Goal: Task Accomplishment & Management: Manage account settings

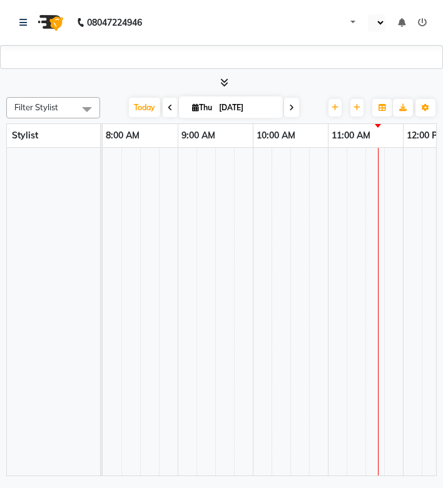
select select "2078"
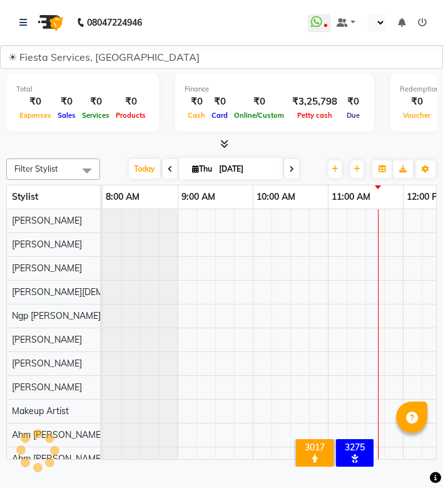
select select "en"
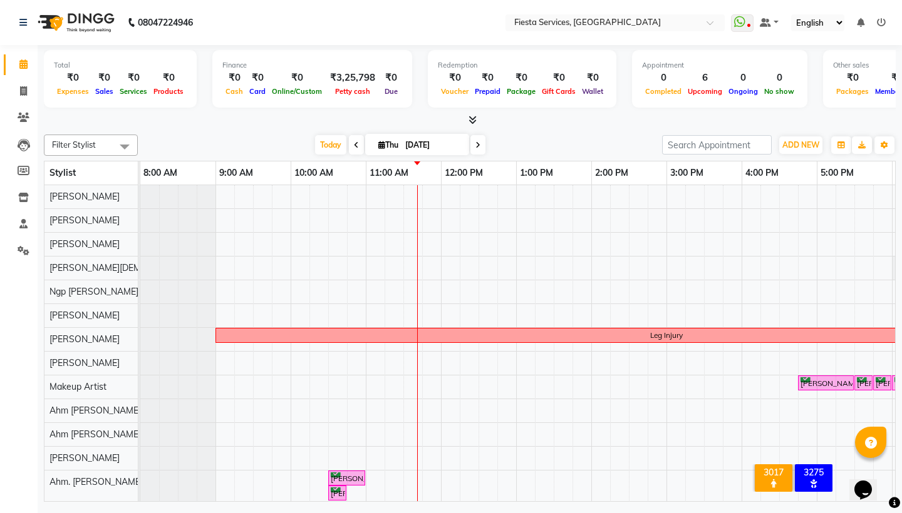
click at [228, 364] on div "Leg Injury Barkha Zore, TK02, 04:45 PM-05:30 PM, Hair Styling-Hair Style - Open…" at bounding box center [666, 358] width 1052 height 346
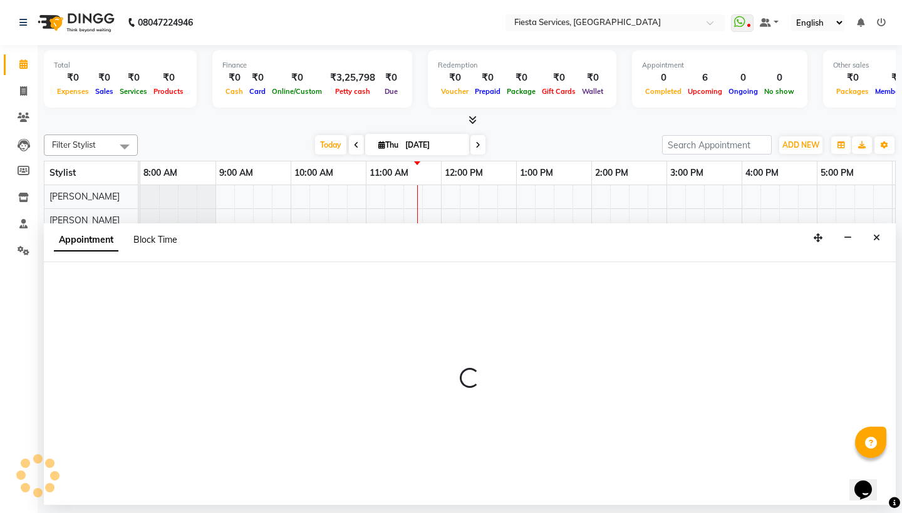
select select "540"
select select "tentative"
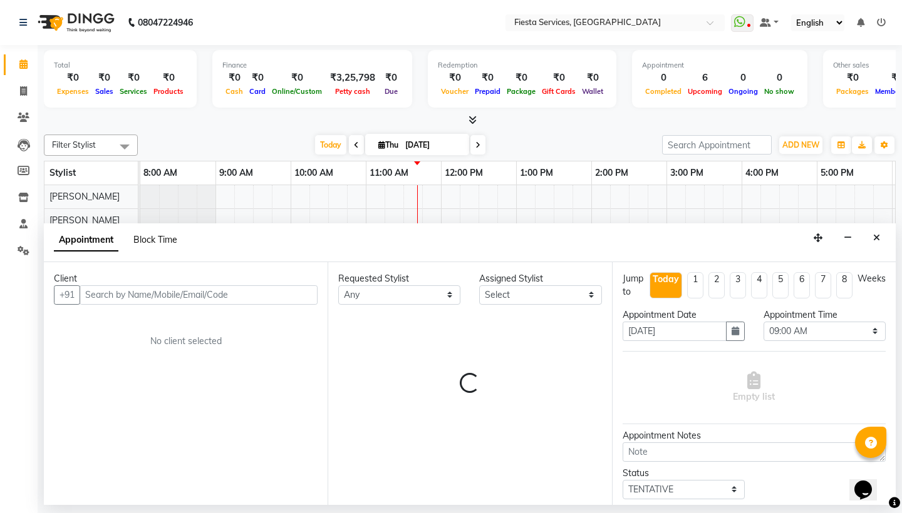
click at [168, 237] on span "Block Time" at bounding box center [155, 239] width 44 height 11
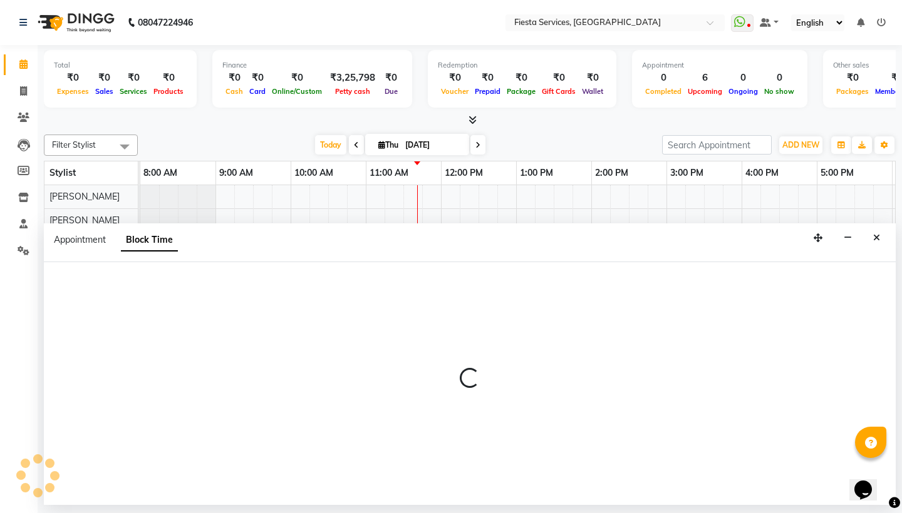
select select "79156"
select select "540"
select select "555"
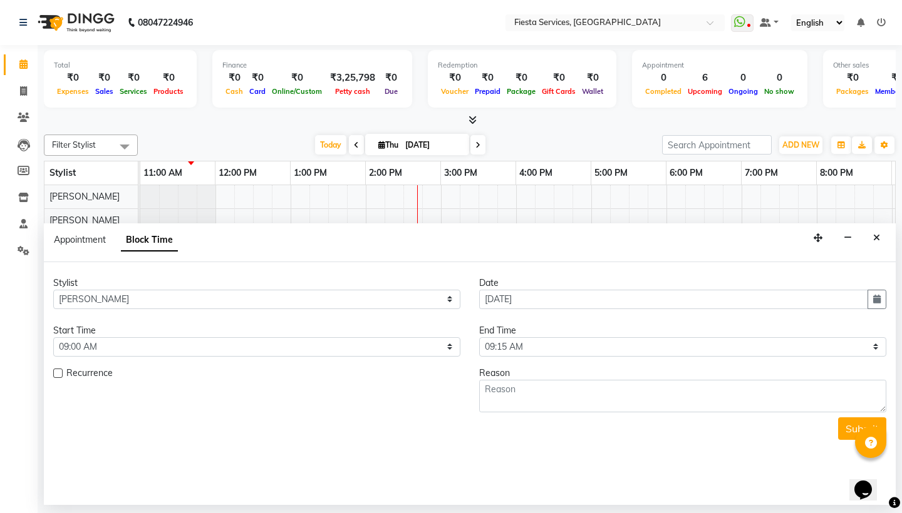
scroll to position [0, 226]
click at [61, 375] on label at bounding box center [57, 373] width 9 height 9
click at [61, 375] on input "checkbox" at bounding box center [57, 375] width 8 height 8
checkbox input "true"
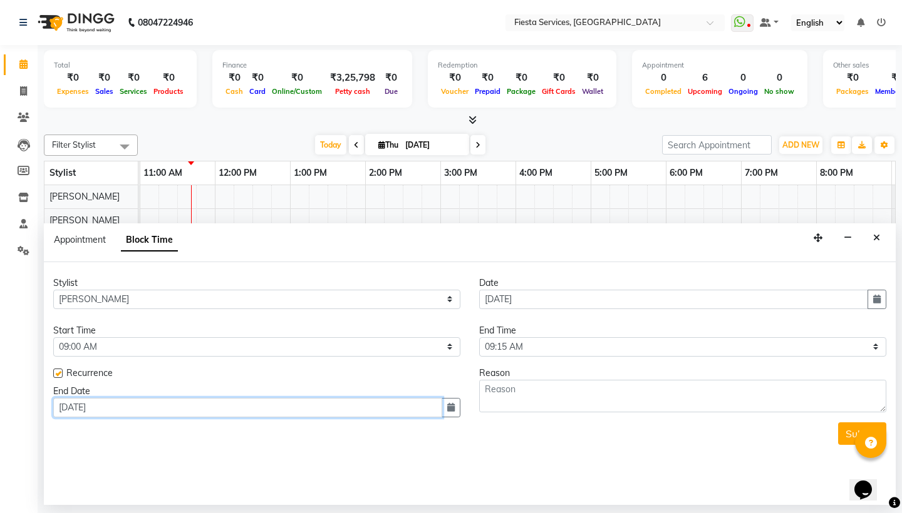
click at [193, 407] on input "04-09-2025" at bounding box center [247, 407] width 389 height 19
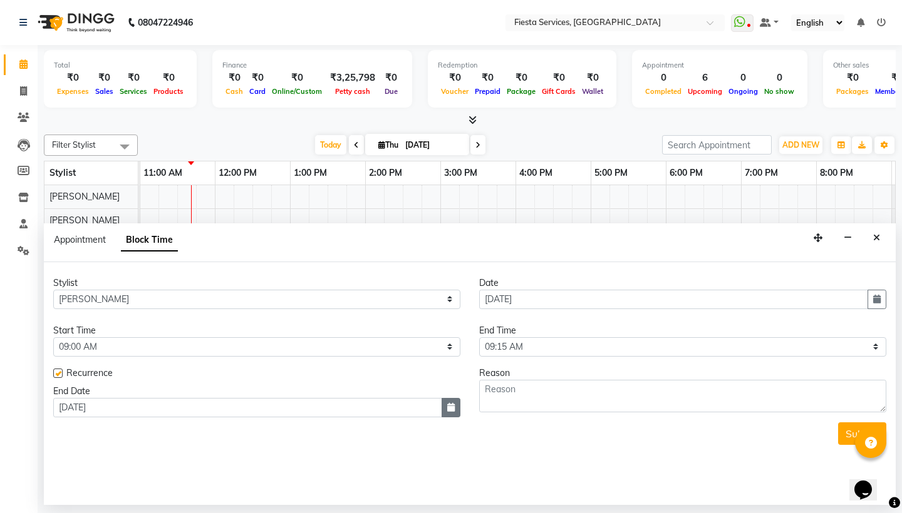
click at [443, 406] on button "button" at bounding box center [450, 407] width 19 height 19
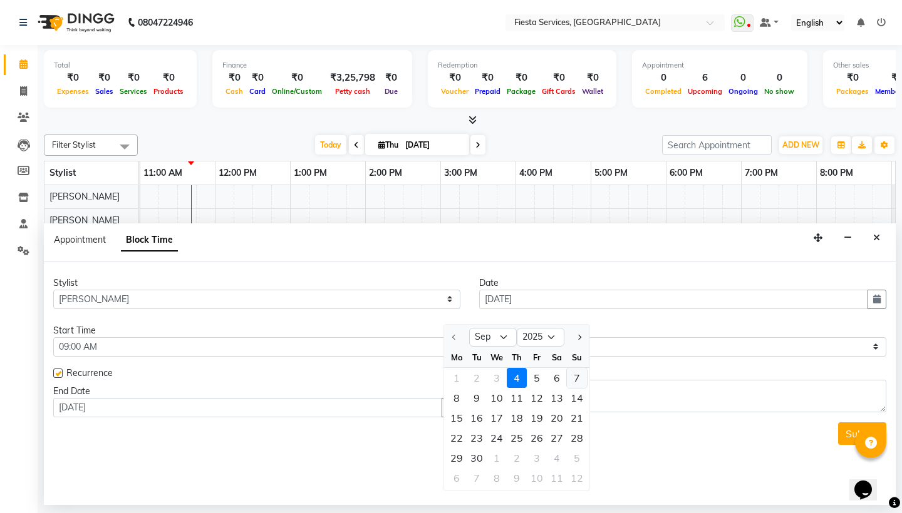
click at [443, 385] on div "7" at bounding box center [577, 378] width 20 height 20
type input "07-09-2025"
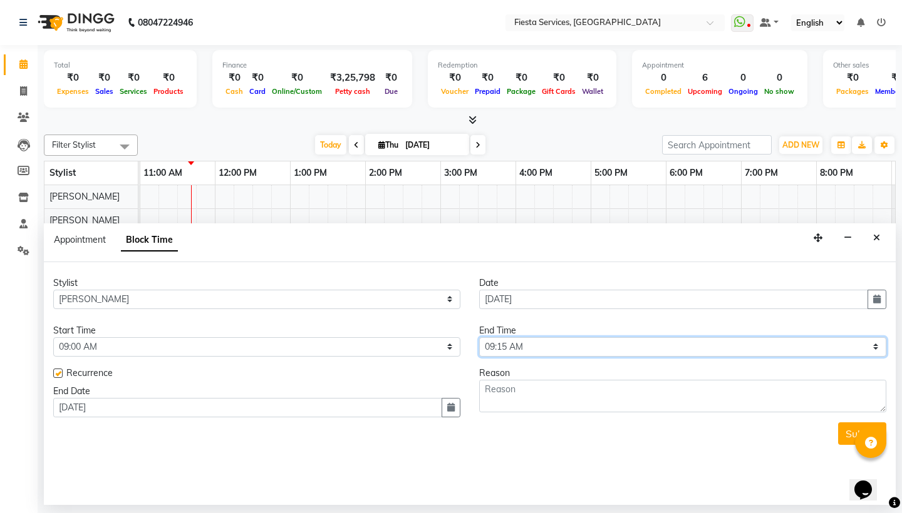
select select "1260"
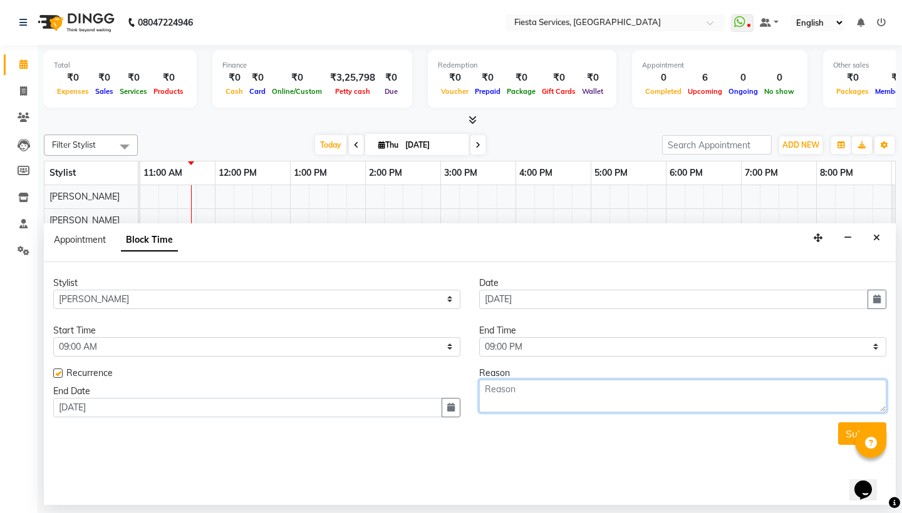
click at [443, 397] on textarea at bounding box center [682, 396] width 407 height 33
type textarea "Unwell so went to village"
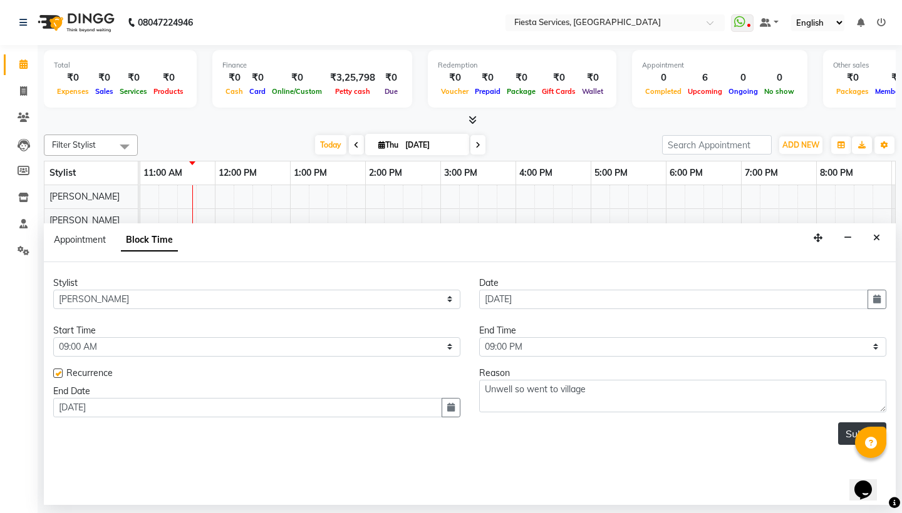
click at [443, 430] on button "Submit" at bounding box center [862, 434] width 48 height 23
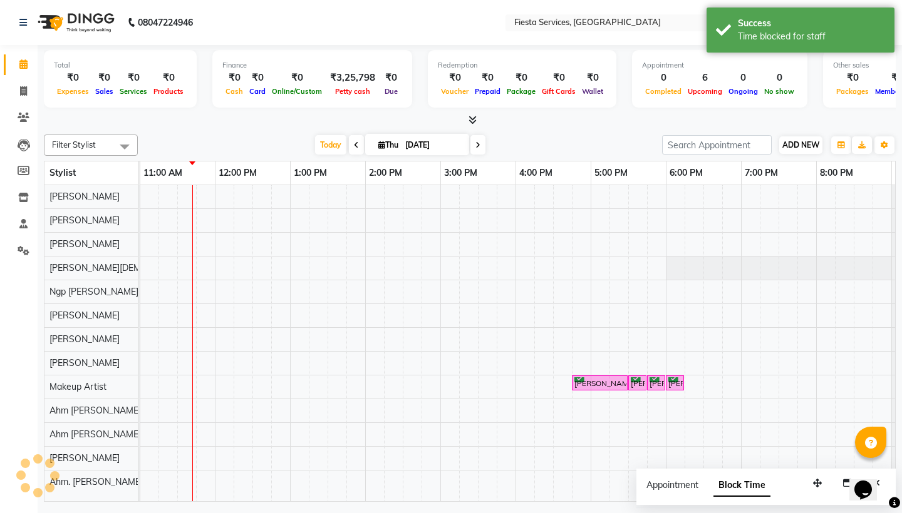
click at [443, 148] on span "ADD NEW" at bounding box center [800, 144] width 37 height 9
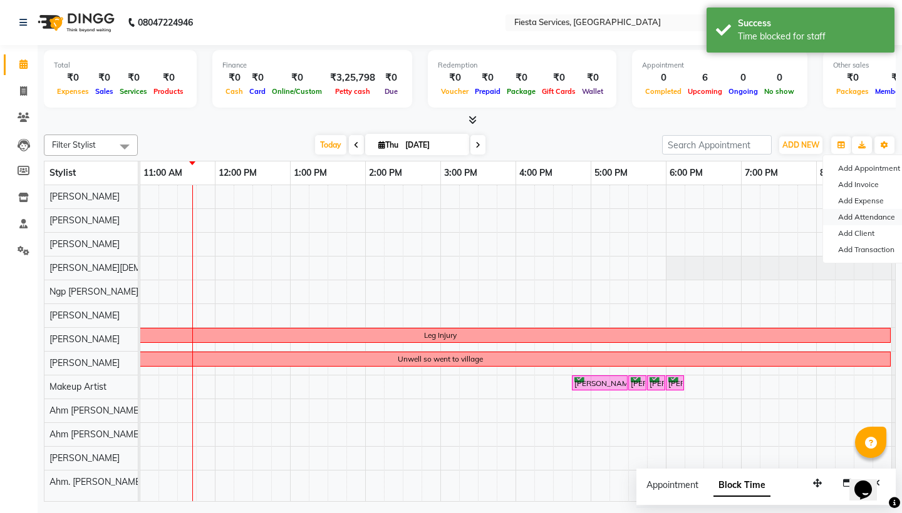
click at [443, 215] on link "Add Attendance" at bounding box center [872, 217] width 99 height 16
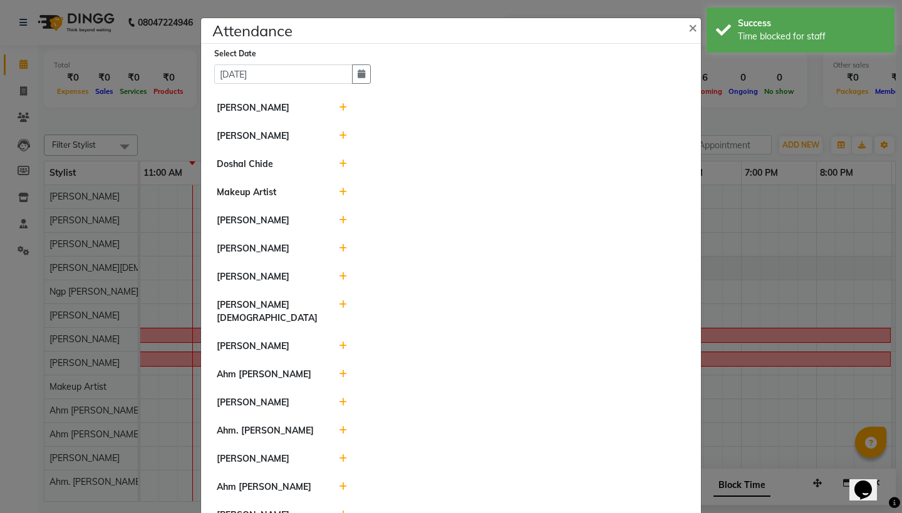
scroll to position [11, 0]
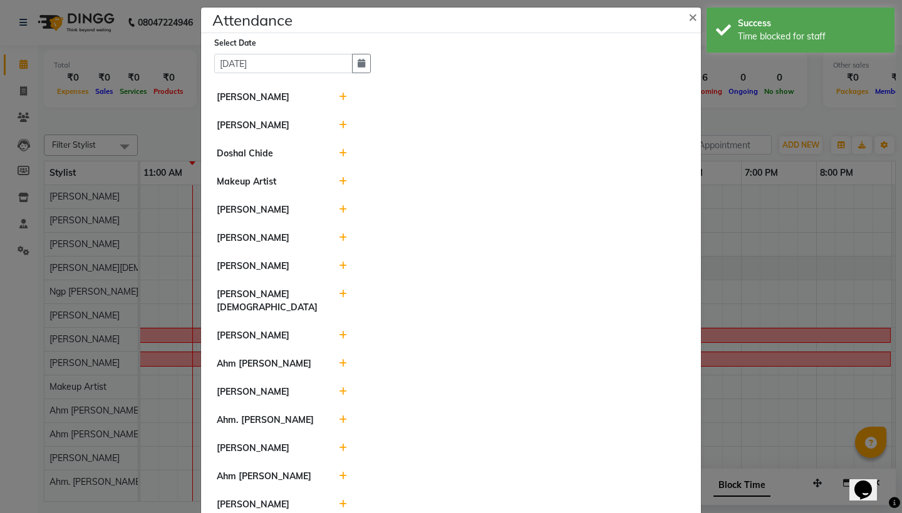
click at [343, 151] on icon at bounding box center [343, 153] width 8 height 9
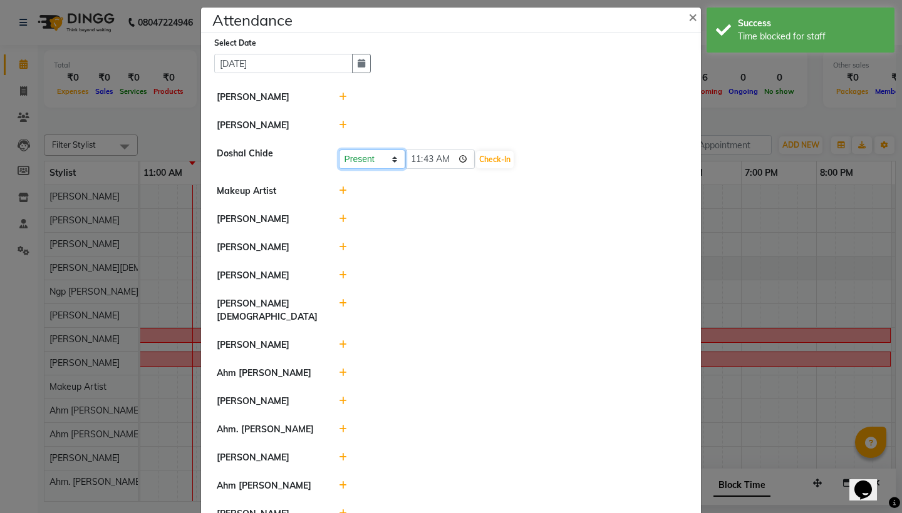
select select "A"
click at [419, 161] on button "Save" at bounding box center [418, 160] width 24 height 18
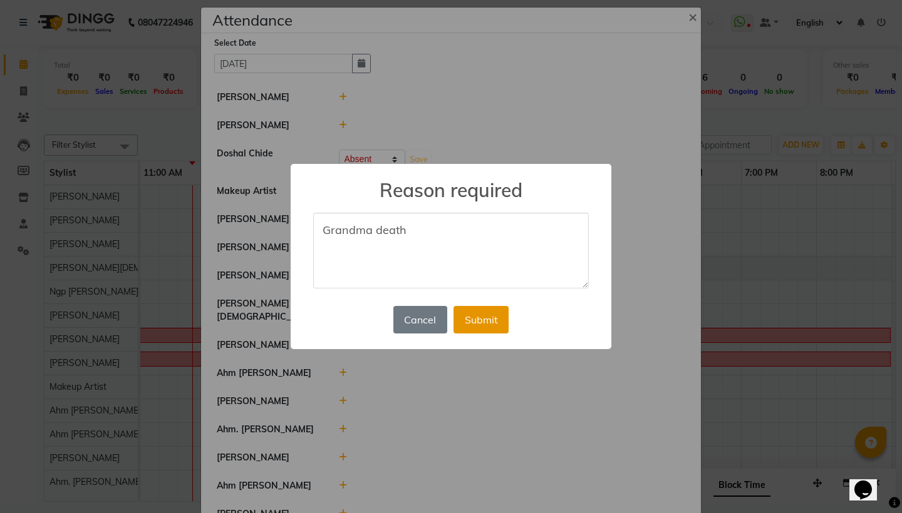
type textarea "Grandma death"
click at [443, 321] on button "Submit" at bounding box center [480, 320] width 55 height 28
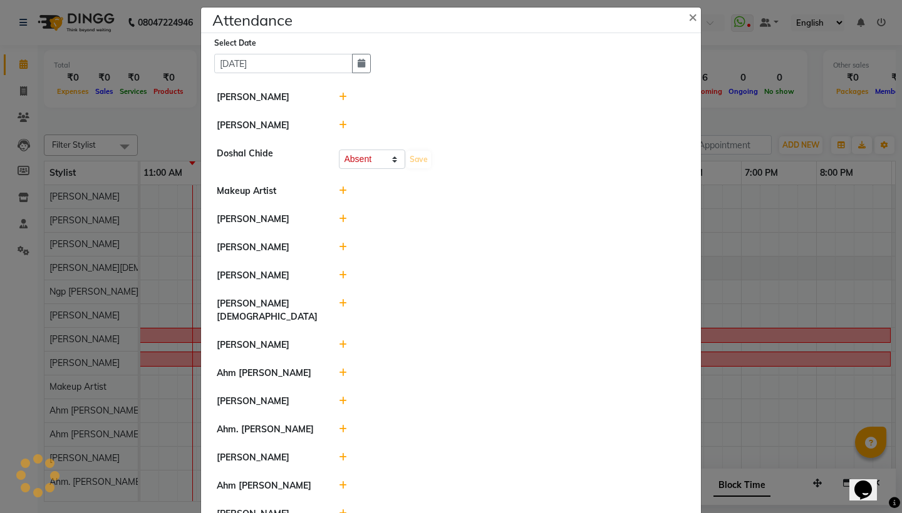
select select "A"
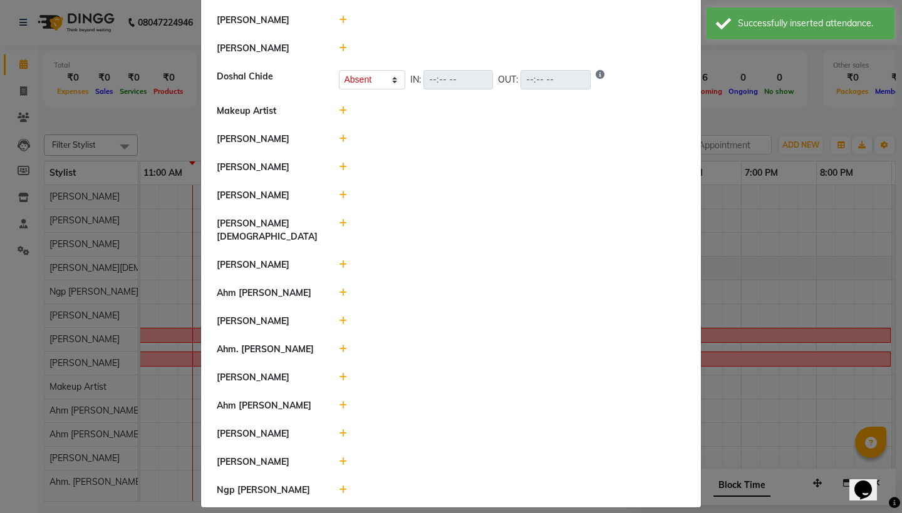
scroll to position [87, 0]
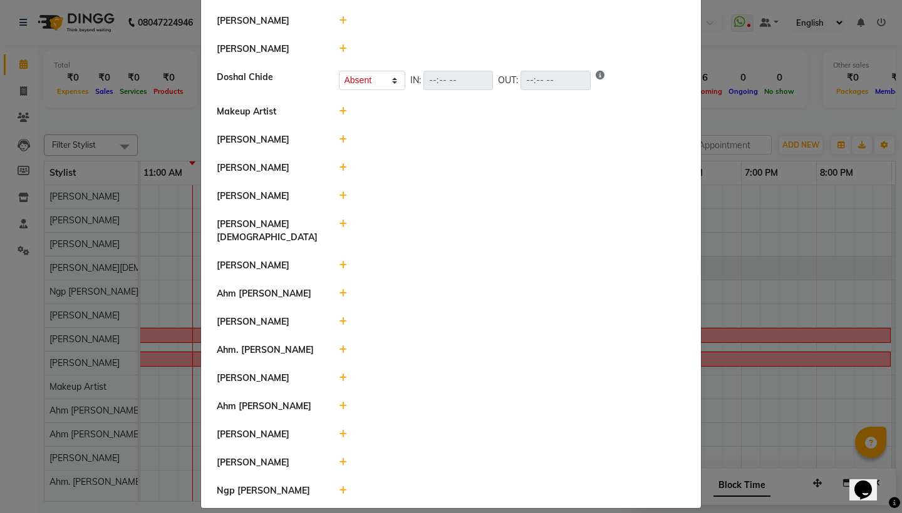
click at [344, 458] on icon at bounding box center [343, 462] width 8 height 9
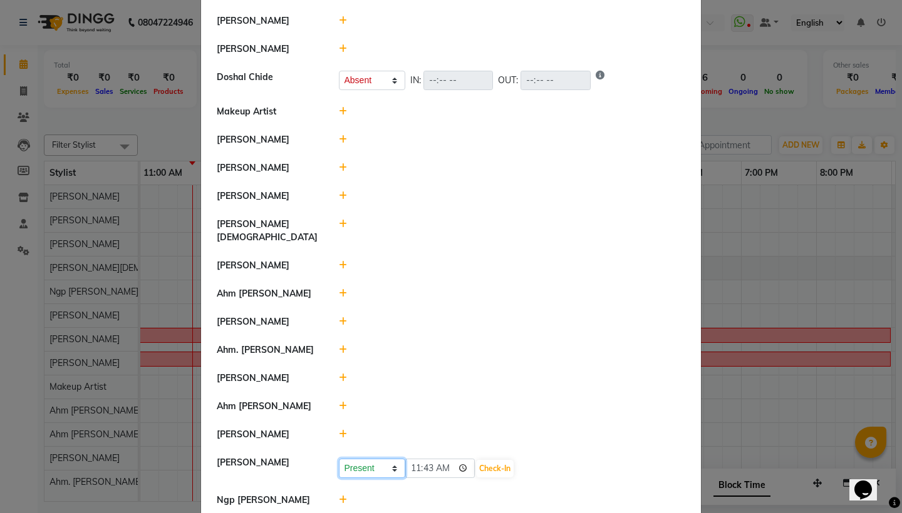
select select "A"
click at [425, 460] on button "Save" at bounding box center [418, 469] width 24 height 18
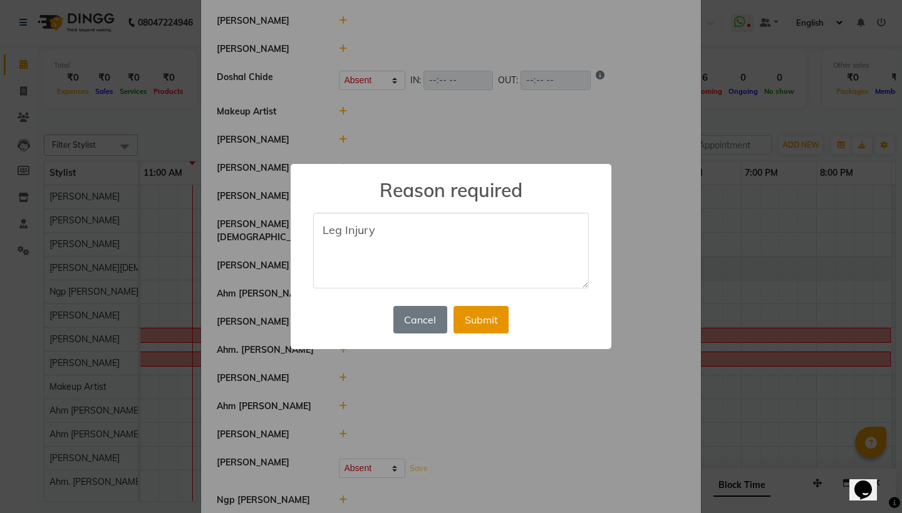
type textarea "Leg Injury"
click at [443, 322] on button "Submit" at bounding box center [480, 320] width 55 height 28
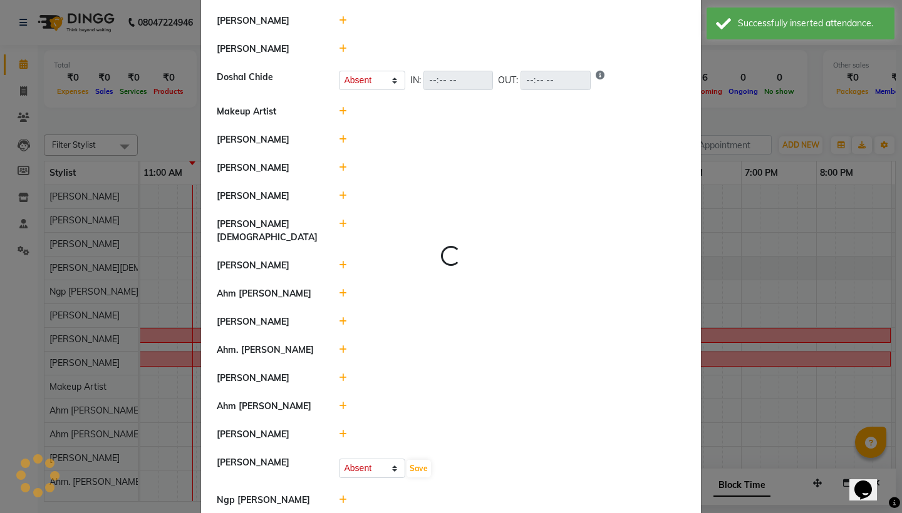
select select "A"
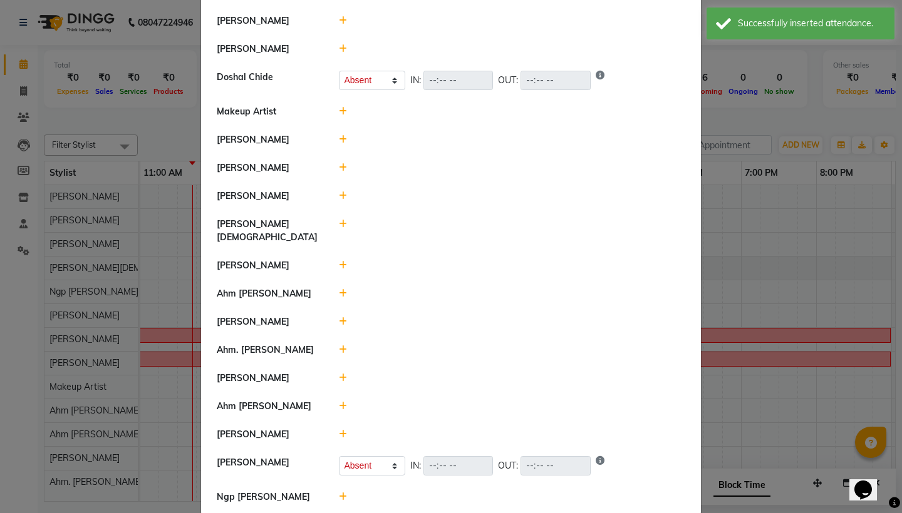
click at [344, 317] on icon at bounding box center [343, 321] width 8 height 9
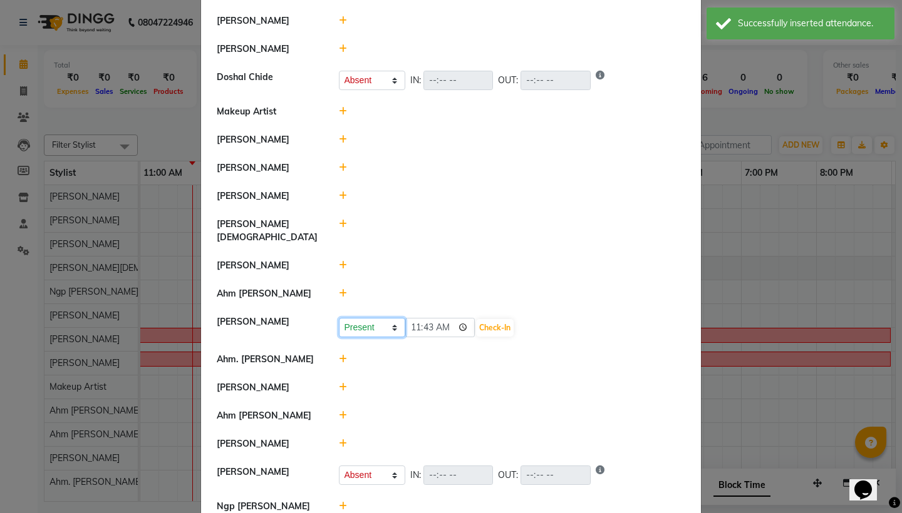
select select "A"
click at [422, 319] on button "Save" at bounding box center [418, 328] width 24 height 18
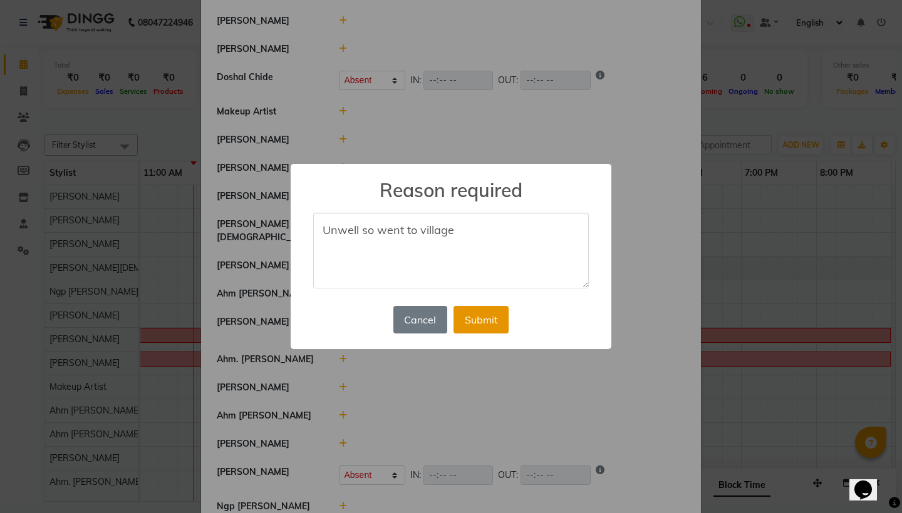
type textarea "Unwell so went to village"
click at [443, 331] on button "Submit" at bounding box center [480, 320] width 55 height 28
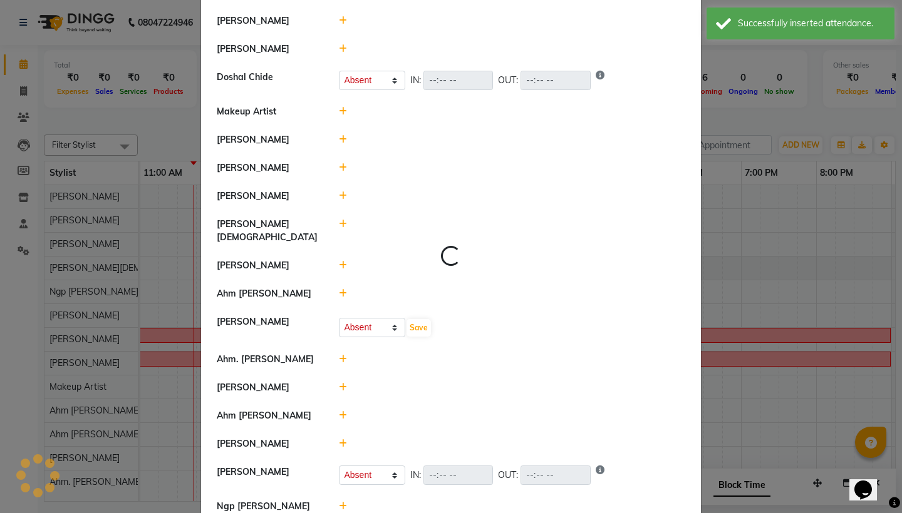
select select "A"
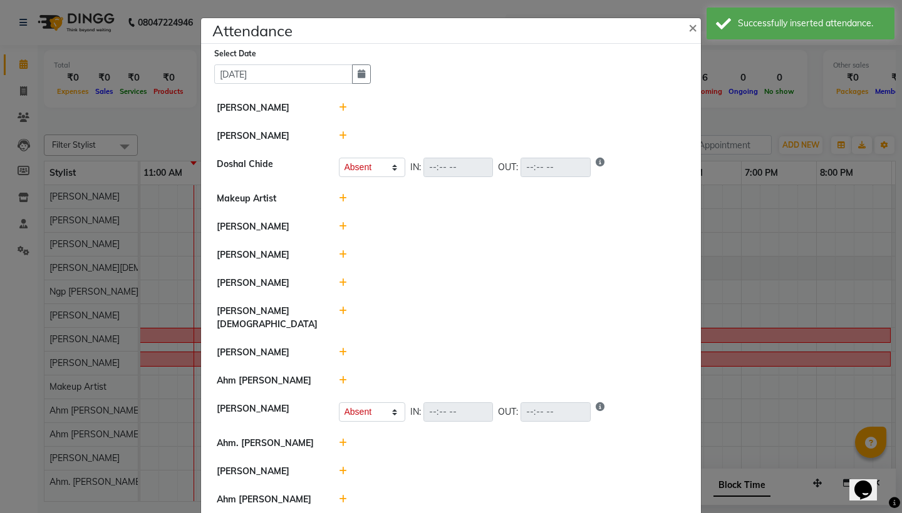
scroll to position [0, 0]
click at [443, 24] on span "×" at bounding box center [692, 27] width 9 height 19
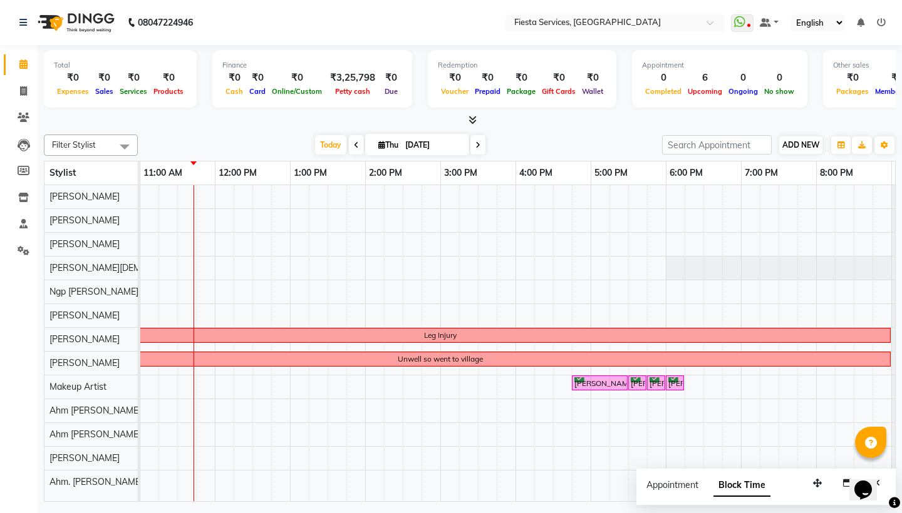
click at [443, 141] on span "ADD NEW" at bounding box center [800, 144] width 37 height 9
click at [443, 215] on link "Add Attendance" at bounding box center [809, 217] width 99 height 16
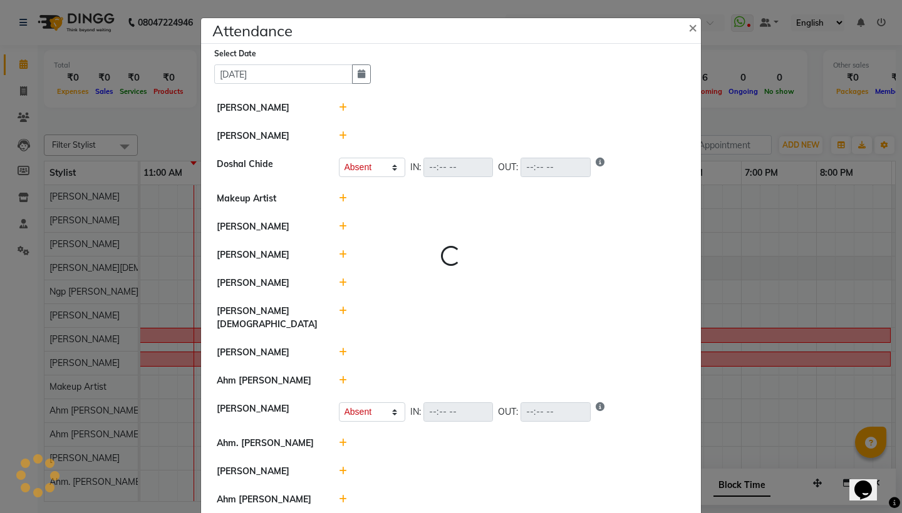
select select "A"
click at [344, 254] on icon at bounding box center [343, 254] width 8 height 9
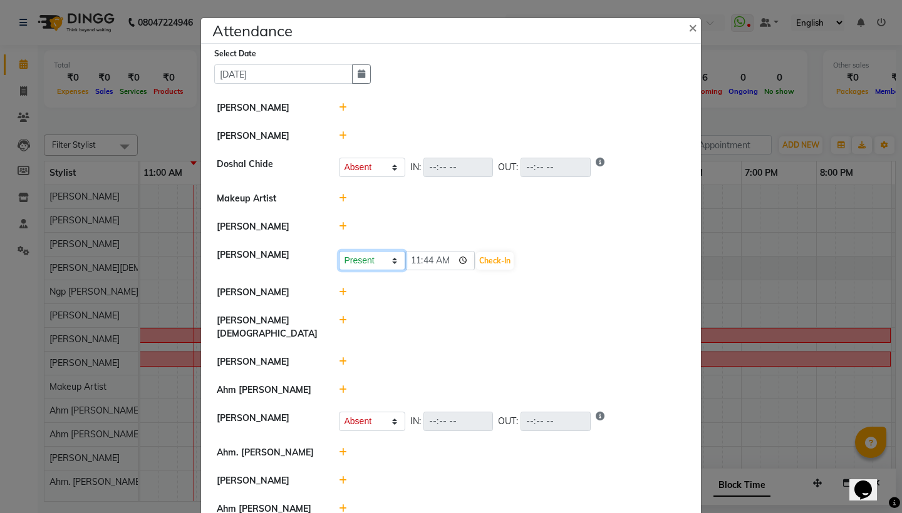
select select "A"
click at [423, 264] on button "Save" at bounding box center [418, 261] width 24 height 18
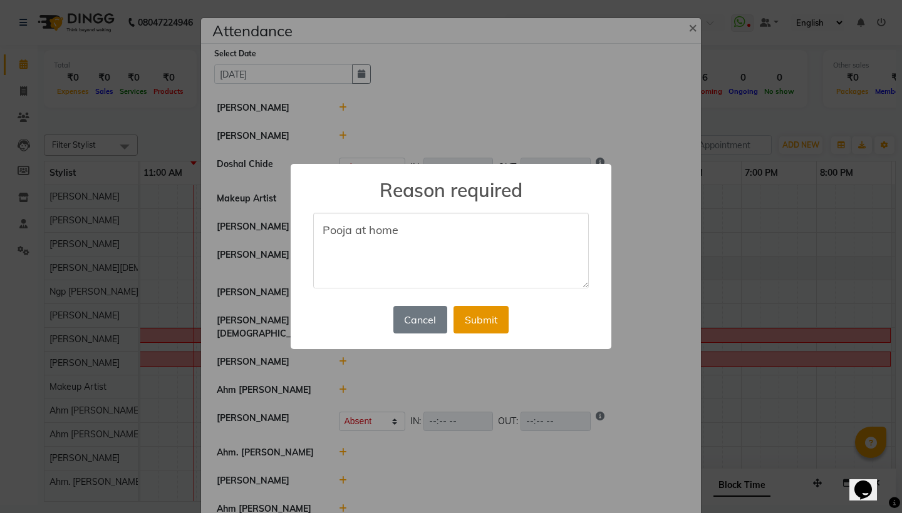
type textarea "Pooja at home"
click at [443, 316] on button "Submit" at bounding box center [480, 320] width 55 height 28
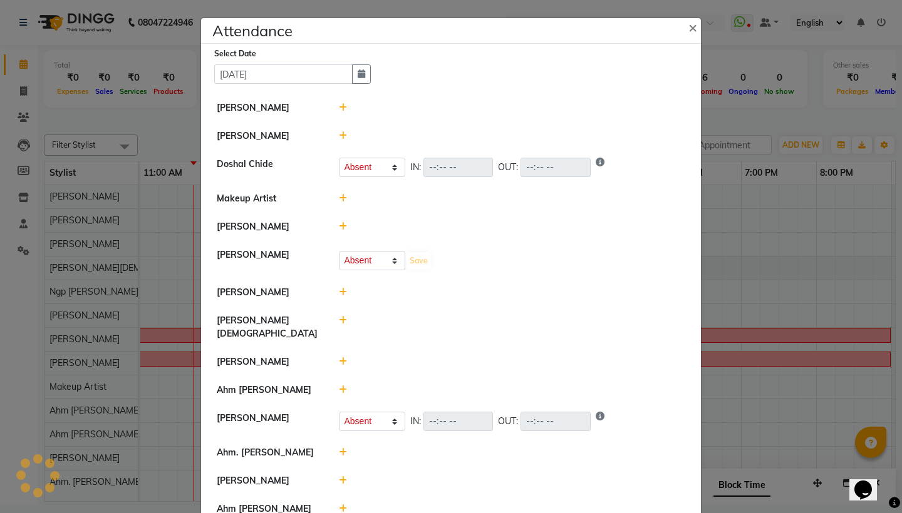
select select "A"
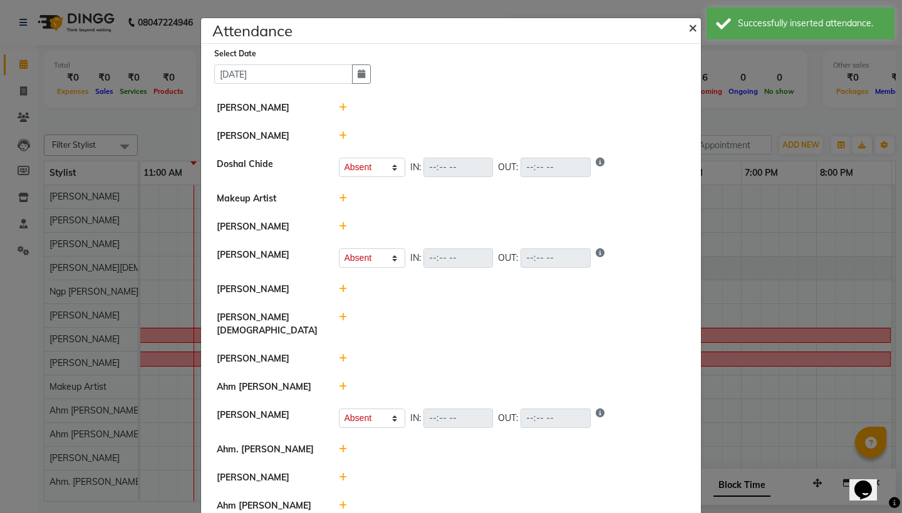
click at [443, 28] on span "×" at bounding box center [692, 27] width 9 height 19
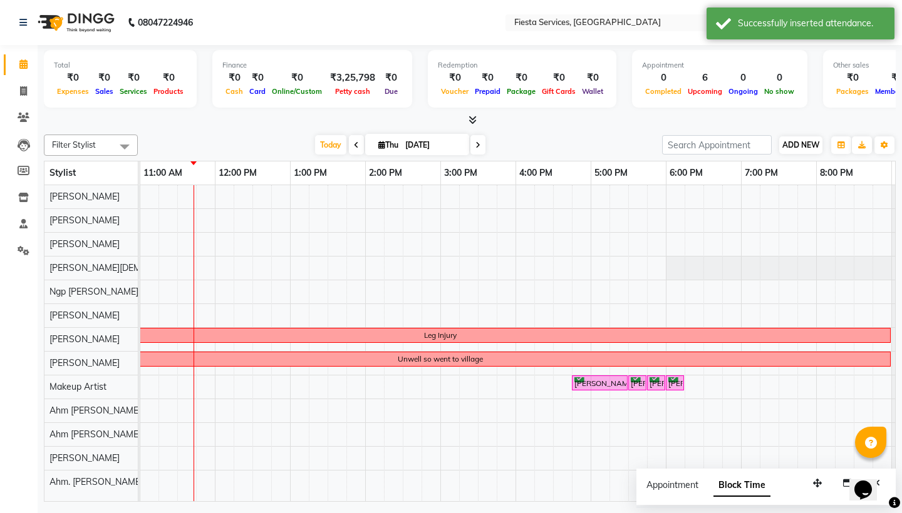
click at [443, 147] on span "ADD NEW" at bounding box center [800, 144] width 37 height 9
click at [149, 221] on div "Leg Injury Unwell so went to village Barkha Zore, TK02, 04:45 PM-05:30 PM, Hair…" at bounding box center [440, 358] width 1052 height 346
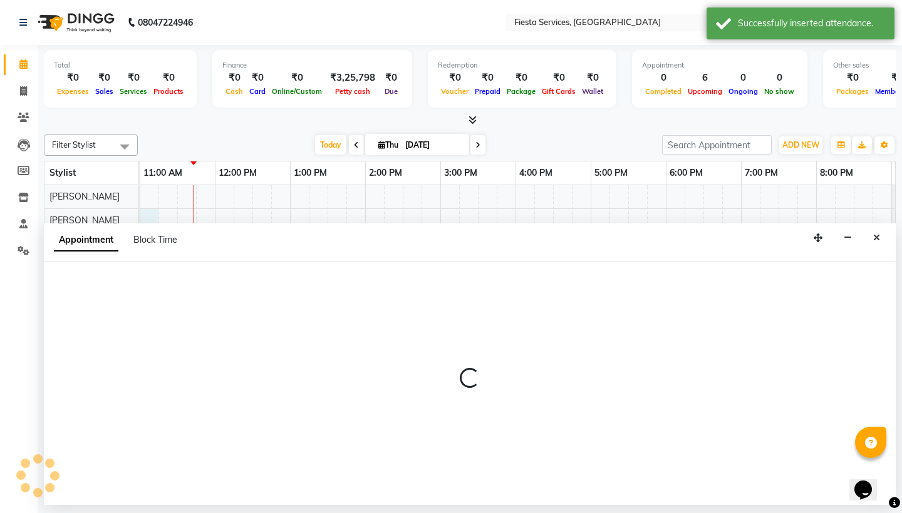
select select "40879"
select select "660"
select select "tentative"
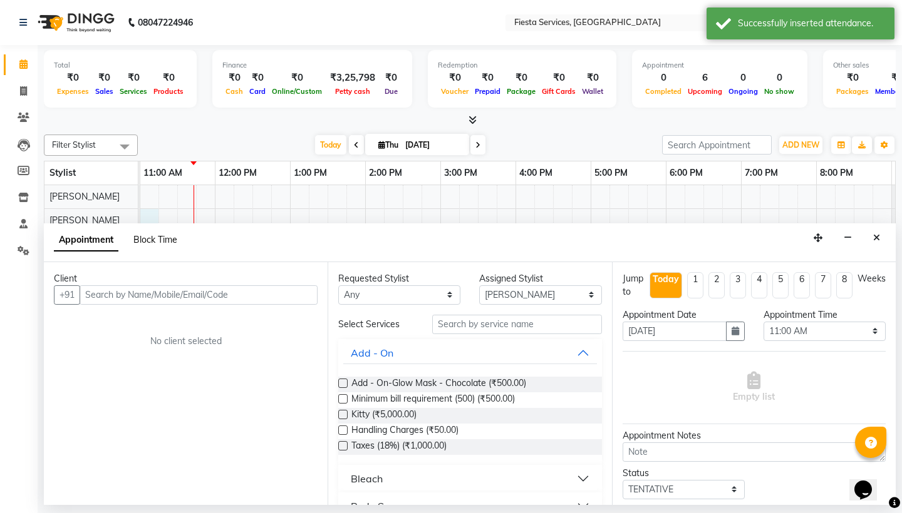
click at [156, 241] on span "Block Time" at bounding box center [155, 239] width 44 height 11
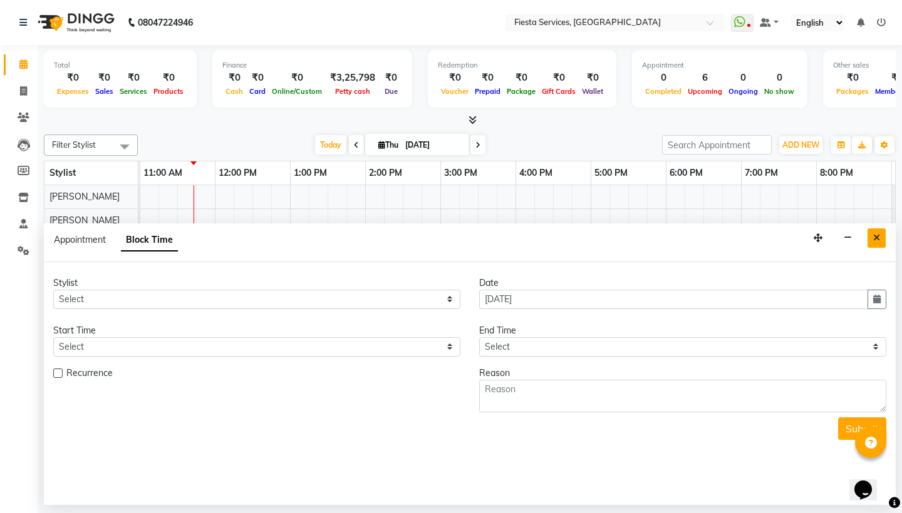
click at [443, 237] on icon "Close" at bounding box center [876, 238] width 7 height 9
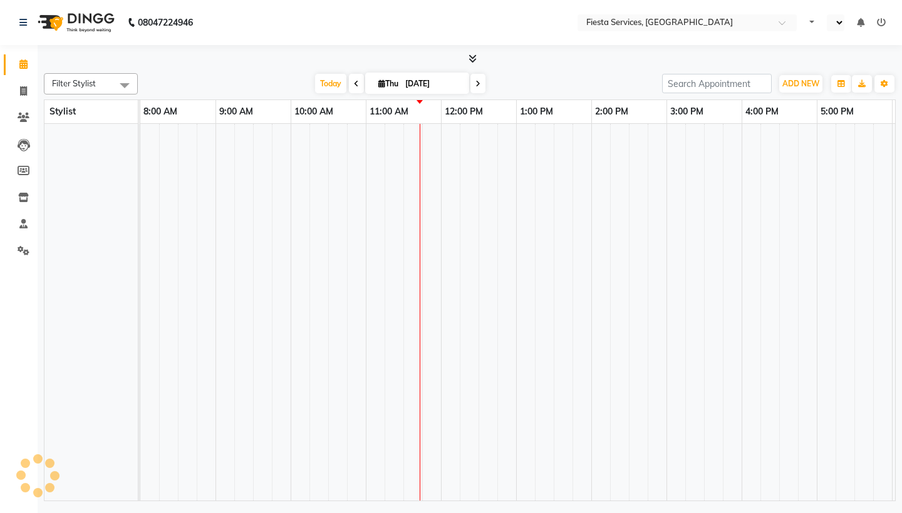
select select "en"
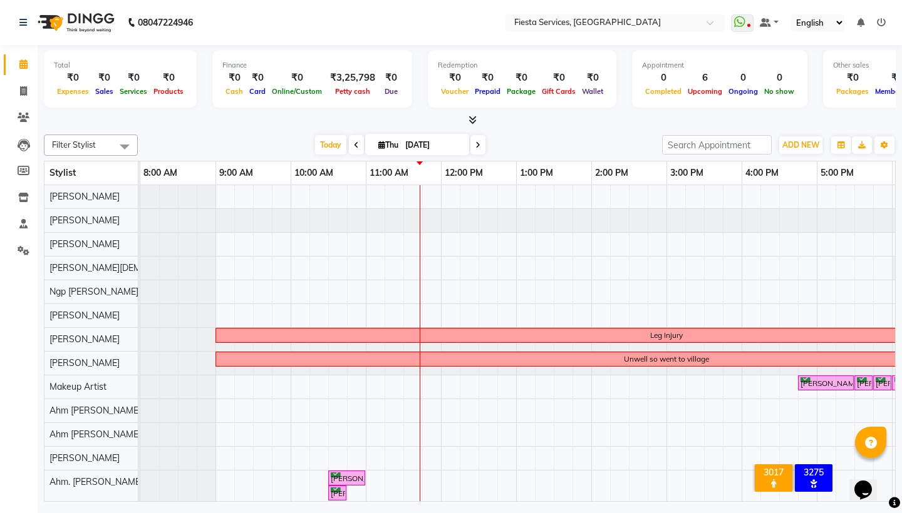
click at [140, 217] on div at bounding box center [140, 220] width 0 height 23
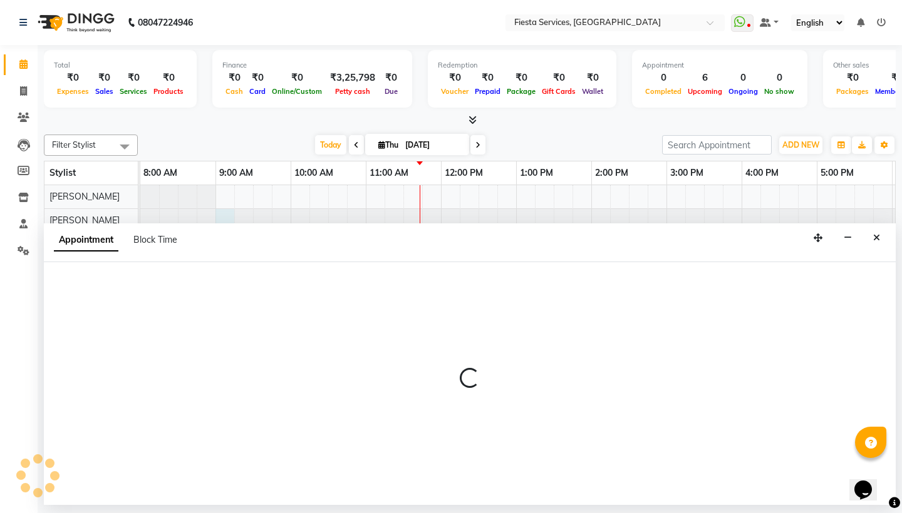
select select "40879"
select select "540"
select select "tentative"
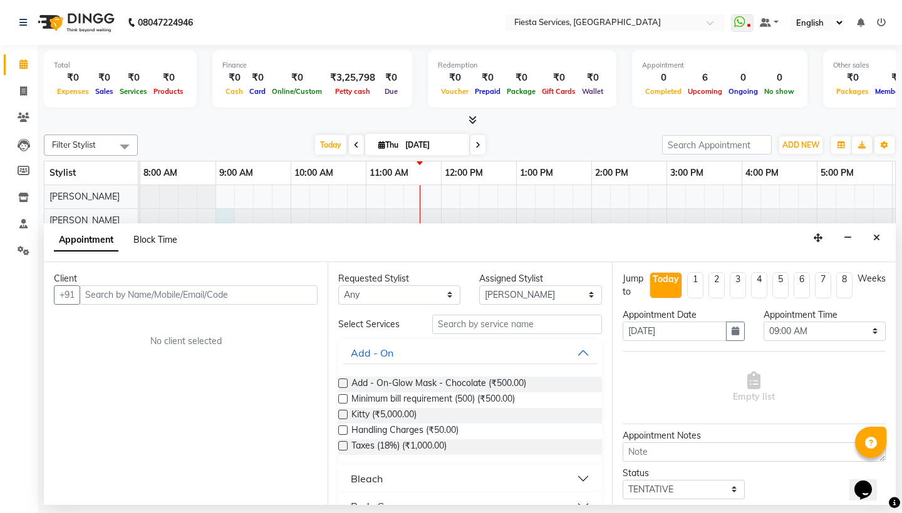
click at [158, 242] on span "Block Time" at bounding box center [155, 239] width 44 height 11
select select "40879"
select select "540"
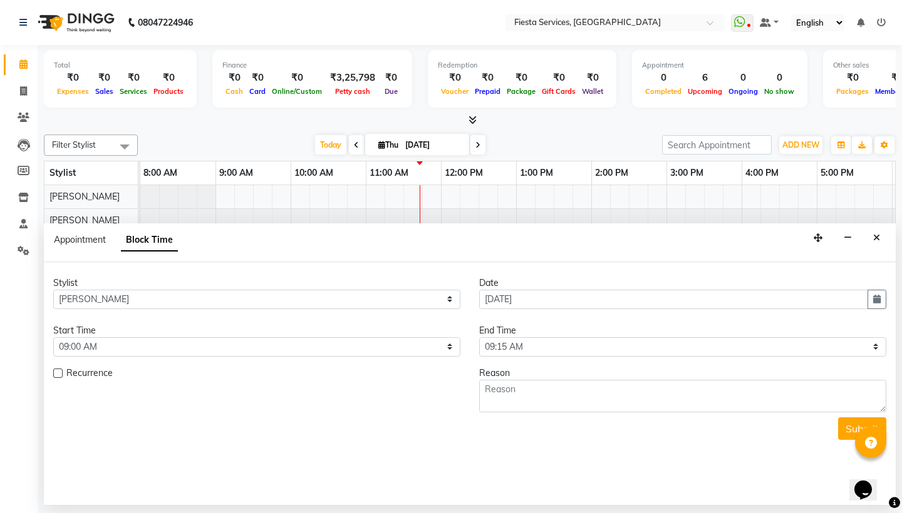
scroll to position [0, 226]
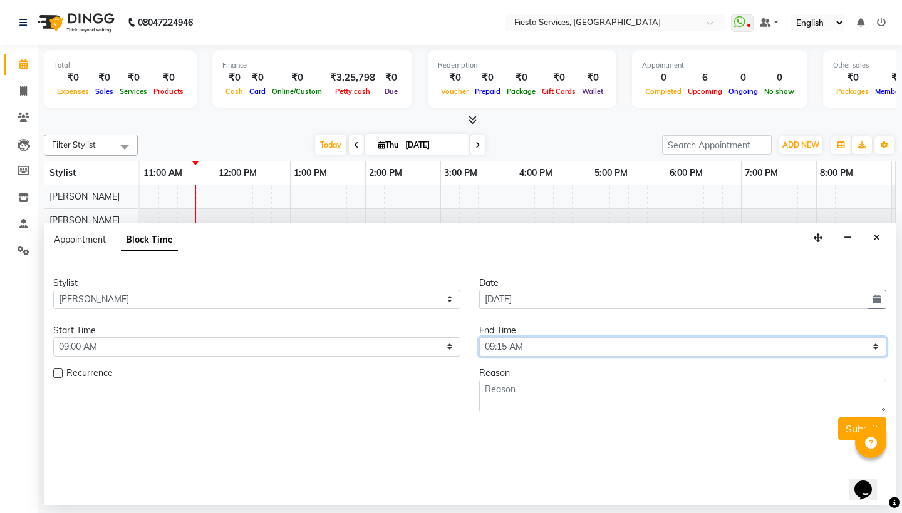
click at [532, 339] on select "Select 09:00 AM 09:15 AM 09:30 AM 09:45 AM 10:00 AM 10:15 AM 10:30 AM 10:45 AM …" at bounding box center [682, 347] width 407 height 19
select select "1260"
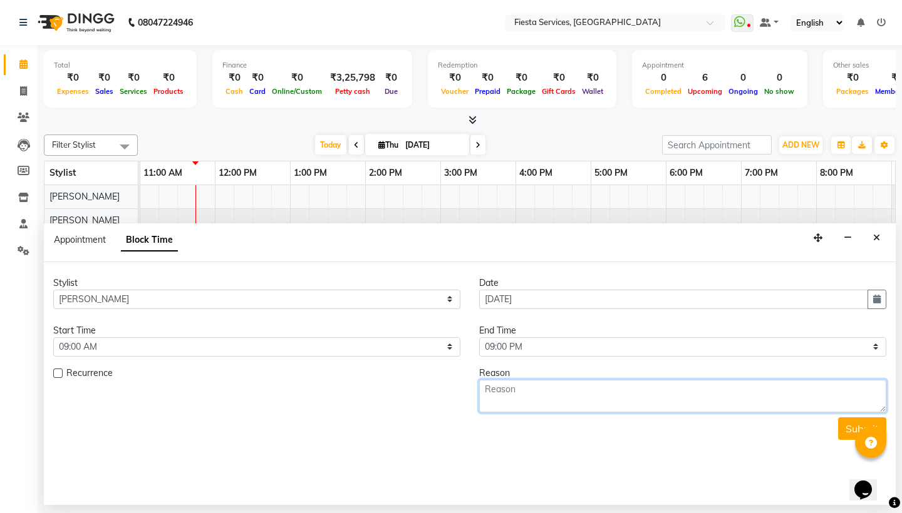
click at [532, 401] on textarea at bounding box center [682, 396] width 407 height 33
type textarea "Pooja at home"
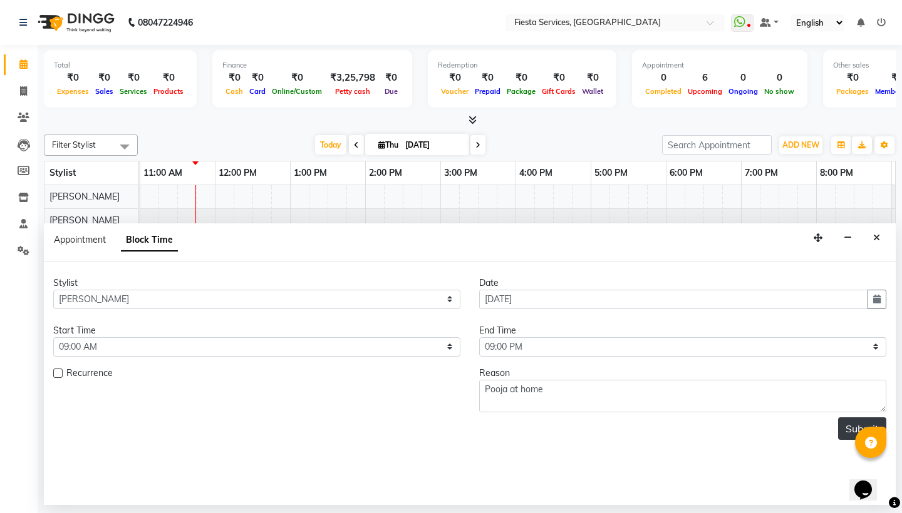
click at [849, 422] on button "Submit" at bounding box center [862, 429] width 48 height 23
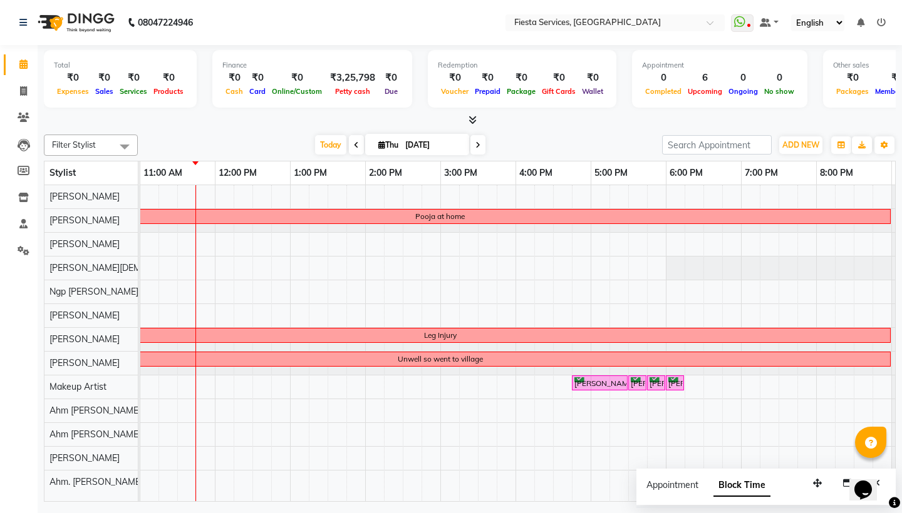
scroll to position [0, 0]
click at [302, 247] on div "Pooja at home Leg Injury Unwell so went to village Barkha Zore, TK02, 04:45 PM-…" at bounding box center [440, 358] width 1052 height 346
select select "30479"
select select "tentative"
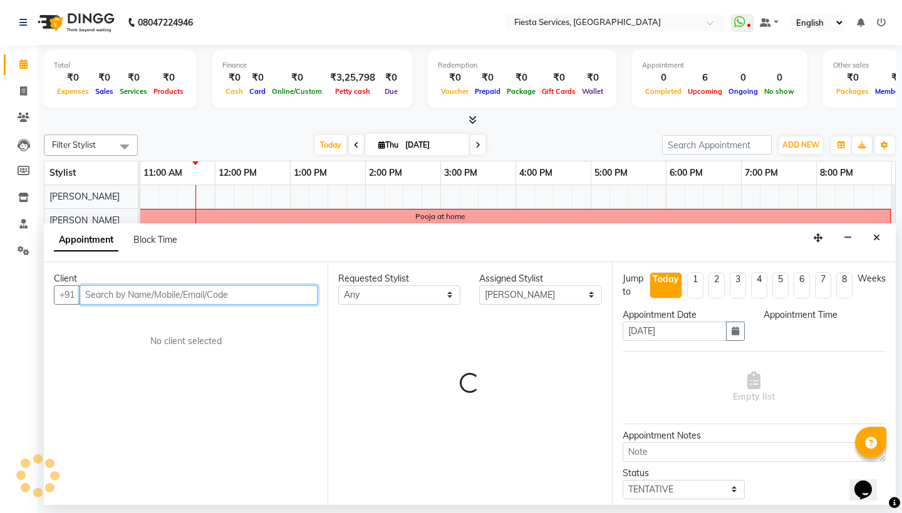
select select "780"
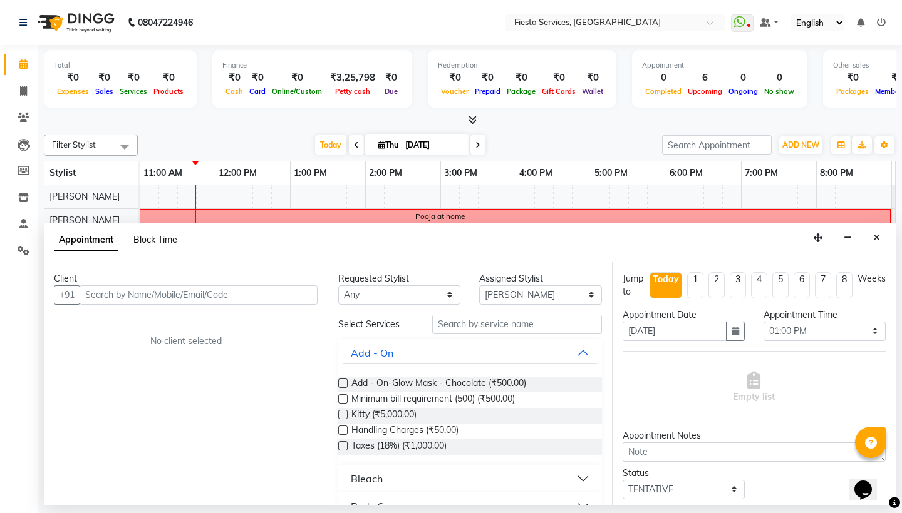
click at [163, 239] on span "Block Time" at bounding box center [155, 239] width 44 height 11
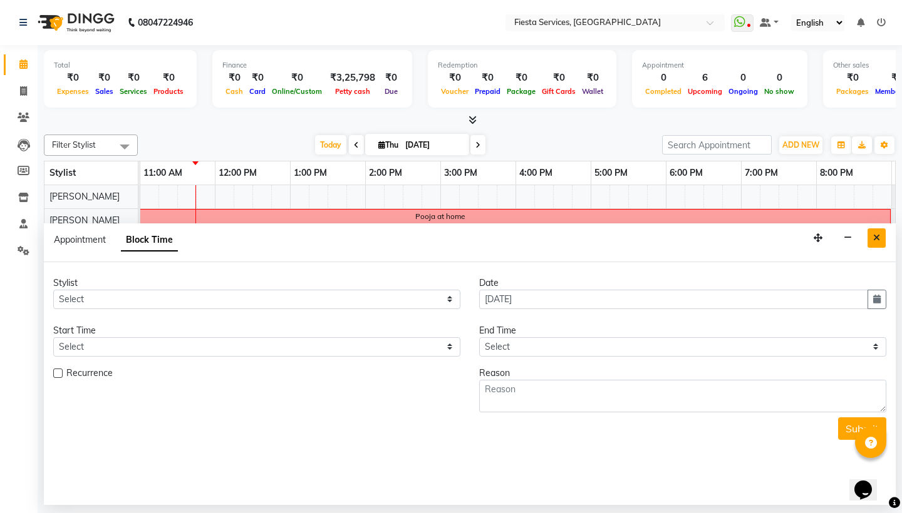
click at [877, 234] on icon "Close" at bounding box center [876, 238] width 7 height 9
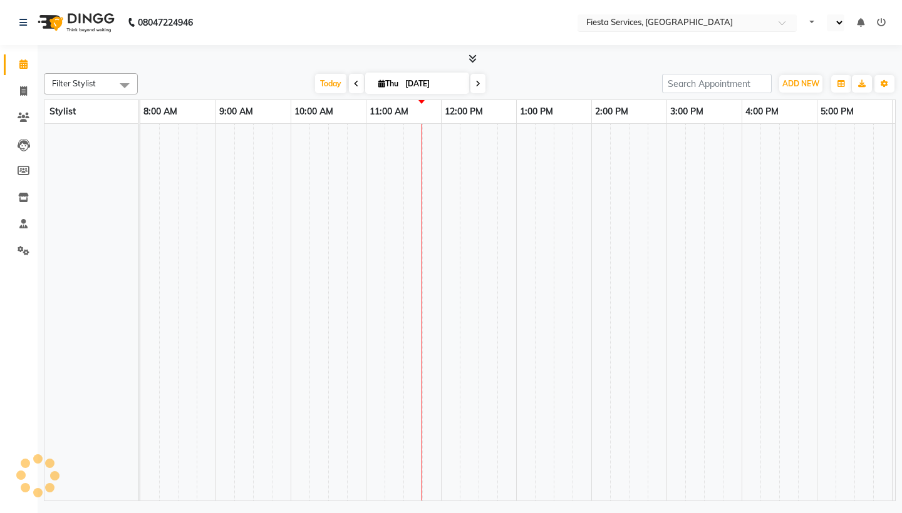
select select "en"
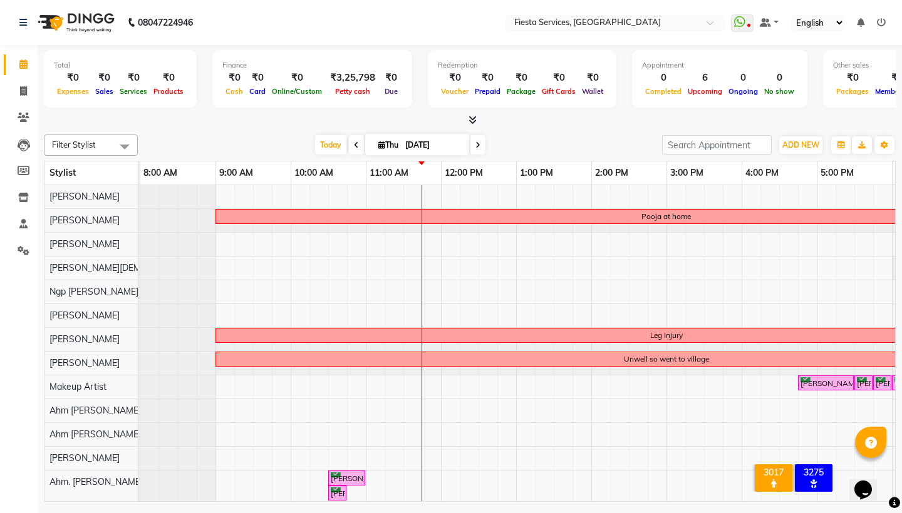
click at [525, 244] on div "Pooja at home Leg Injury Unwell so went to village Barkha Zore, TK02, 04:45 PM-…" at bounding box center [666, 358] width 1052 height 346
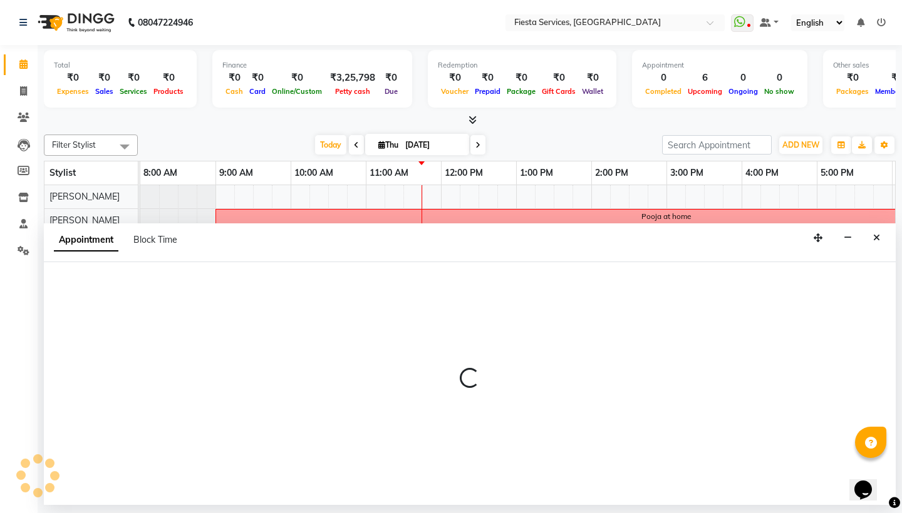
select select "30479"
select select "780"
select select "tentative"
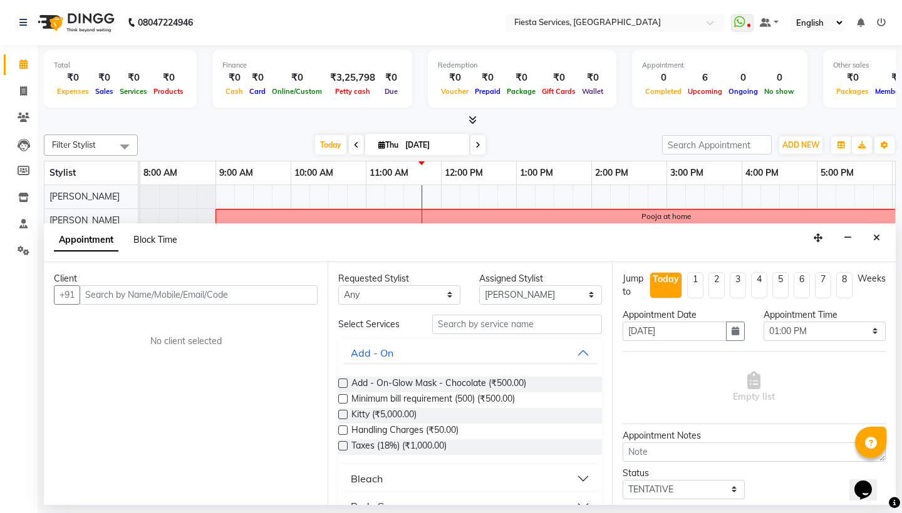
click at [165, 238] on span "Block Time" at bounding box center [155, 239] width 44 height 11
select select "30479"
select select "780"
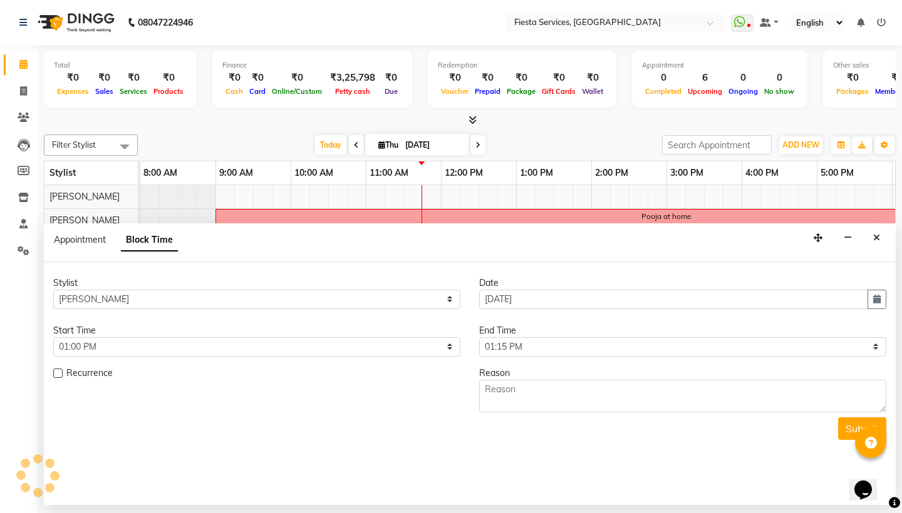
scroll to position [0, 226]
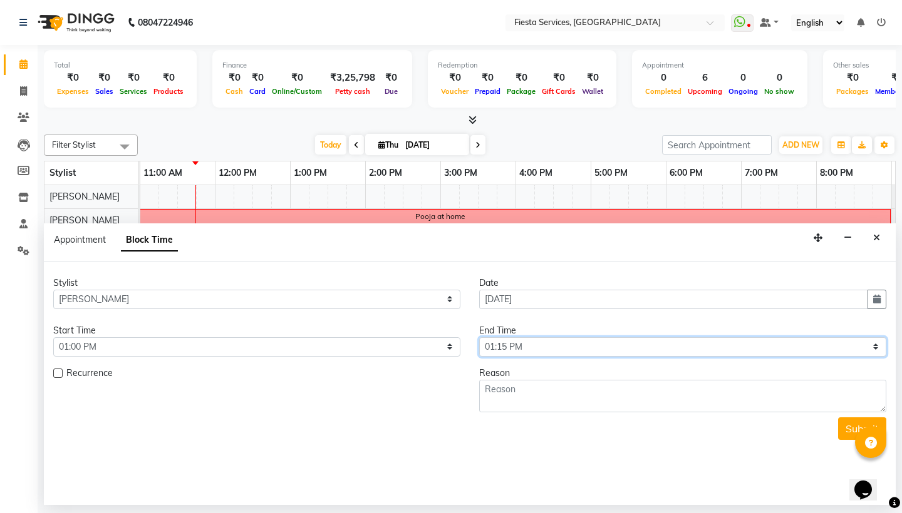
select select "1260"
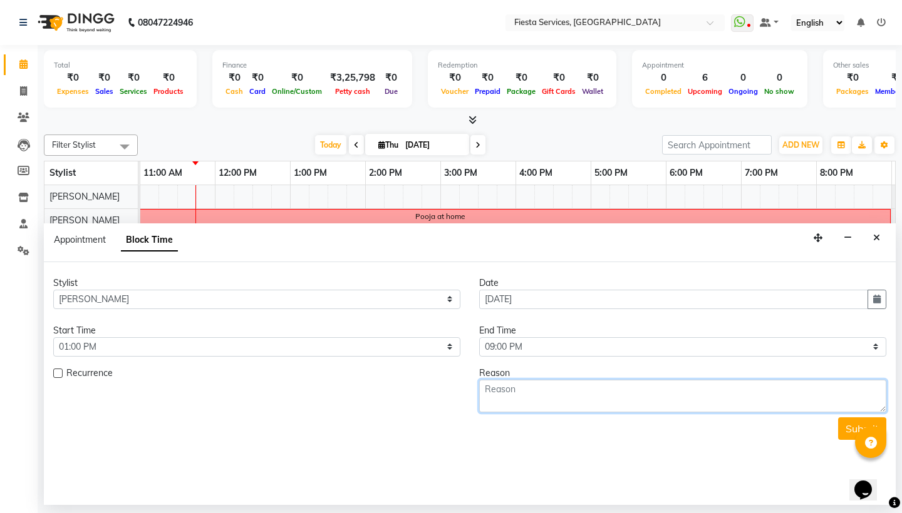
click at [568, 406] on textarea at bounding box center [682, 396] width 407 height 33
type textarea "Guest at home"
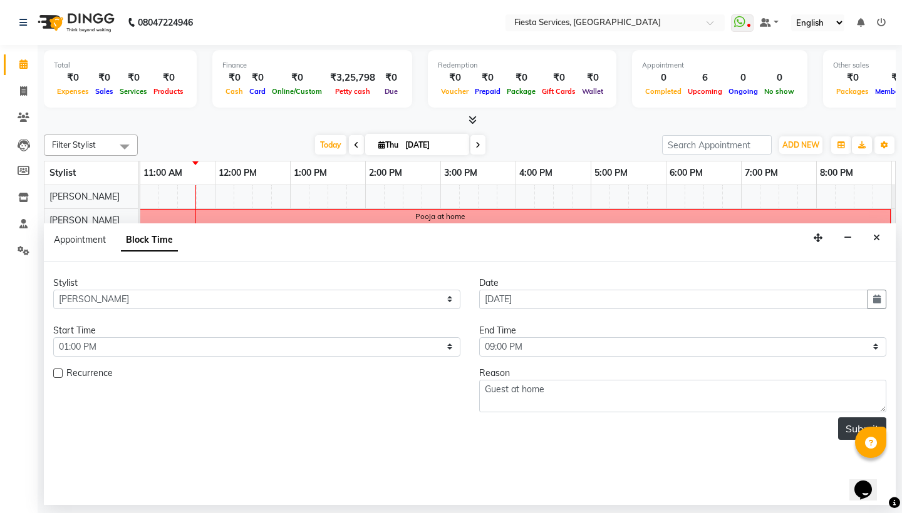
click at [850, 426] on button "Submit" at bounding box center [862, 429] width 48 height 23
